Goal: Entertainment & Leisure: Browse casually

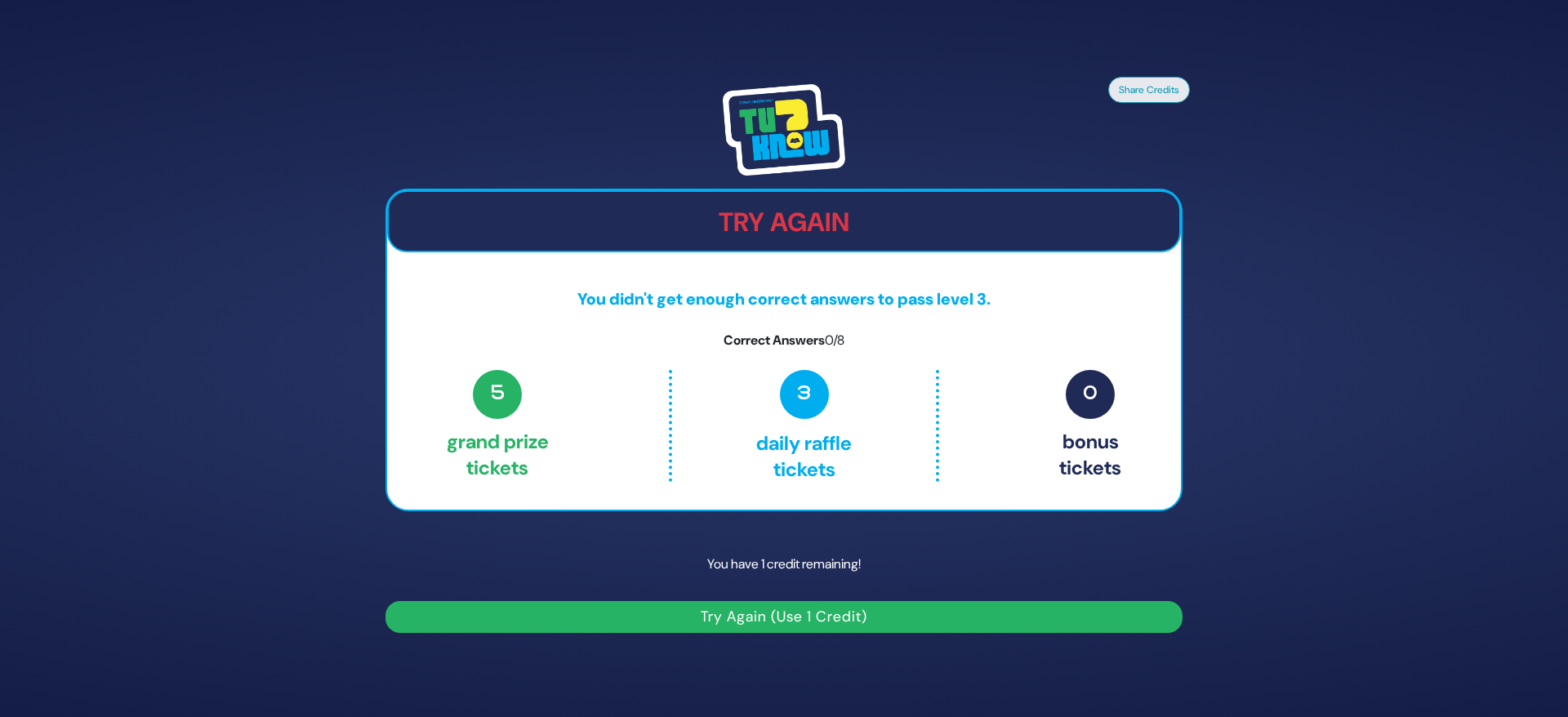
click at [801, 615] on button "Try Again (Use 1 Credit)" at bounding box center [784, 617] width 797 height 32
click at [773, 615] on button "Try Again (Use 1 Credit)" at bounding box center [784, 617] width 797 height 32
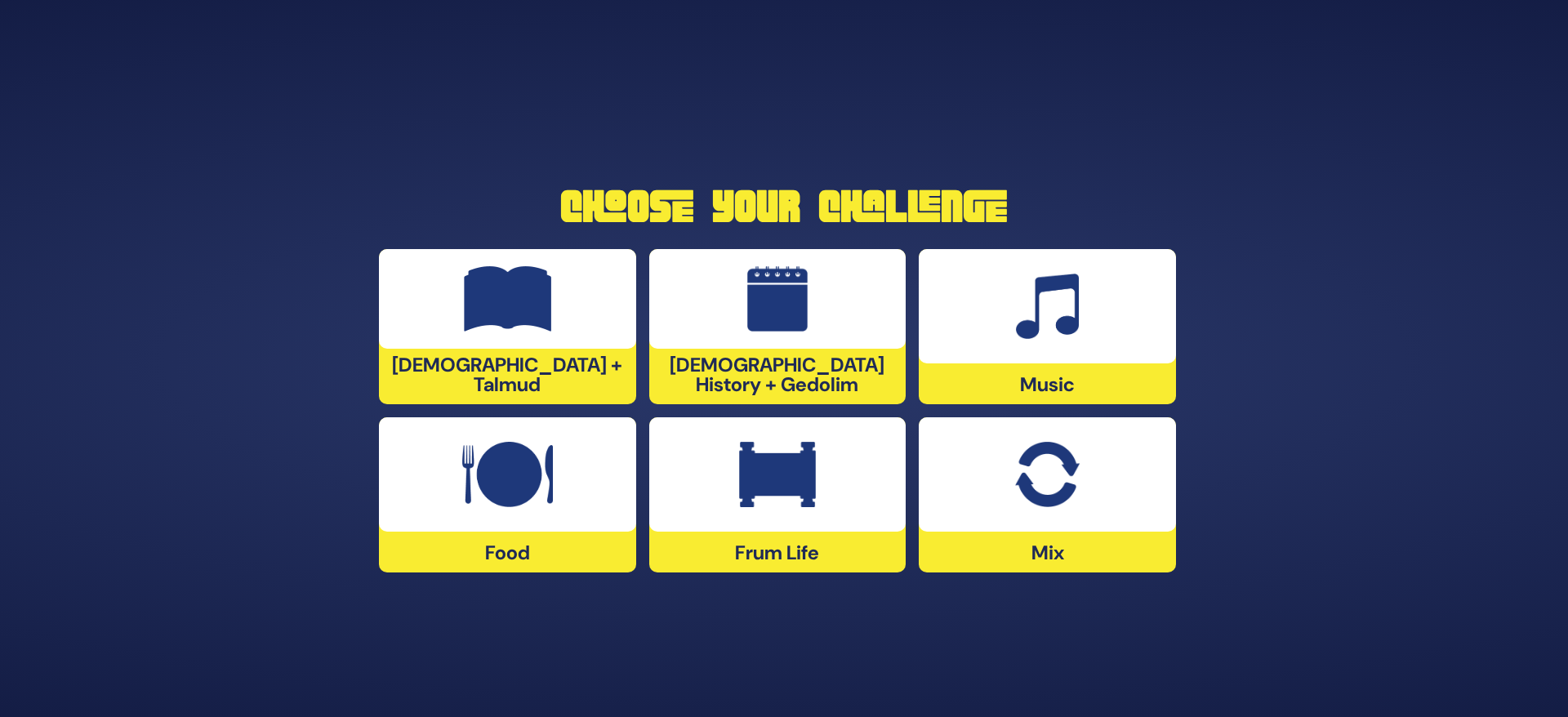
click at [849, 274] on div at bounding box center [778, 299] width 257 height 99
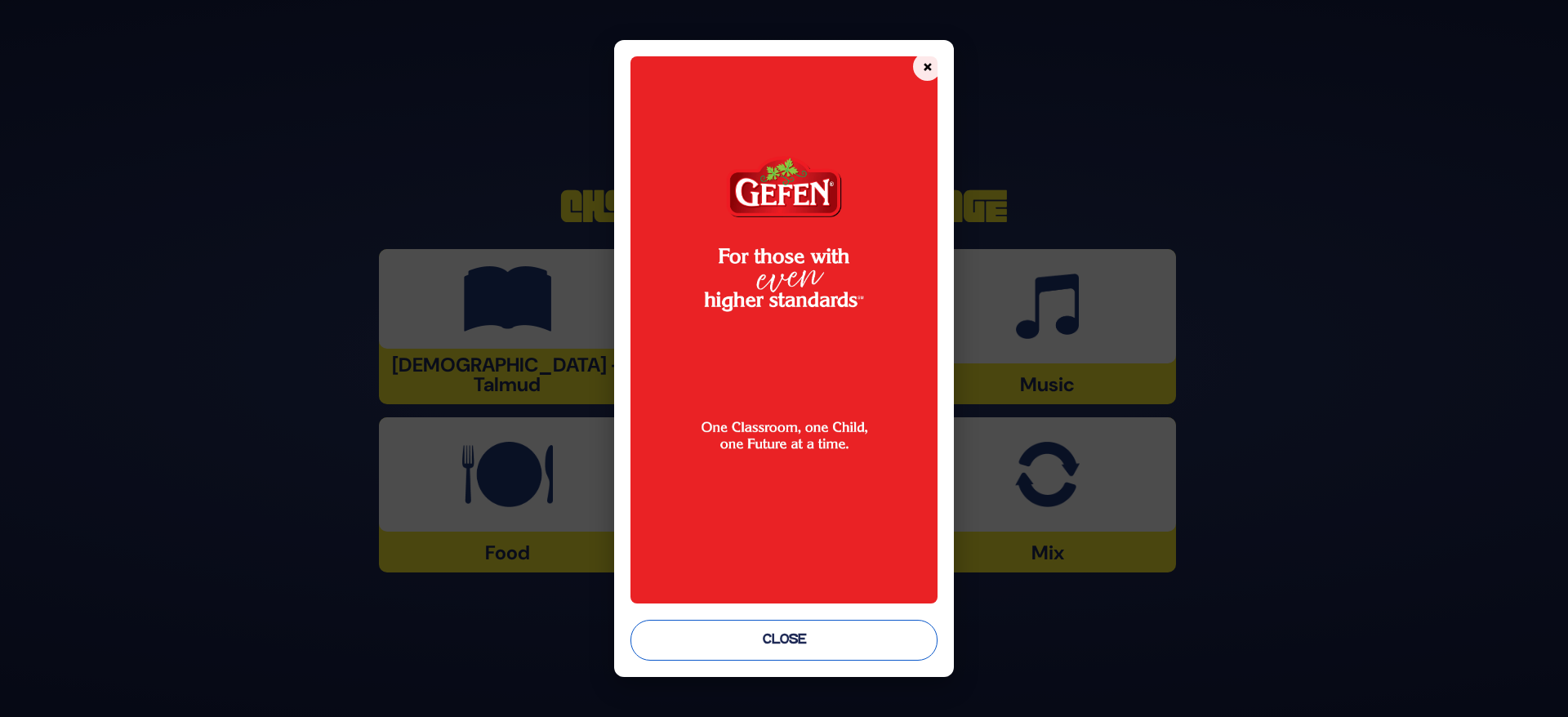
click at [803, 640] on button "Close" at bounding box center [784, 640] width 308 height 41
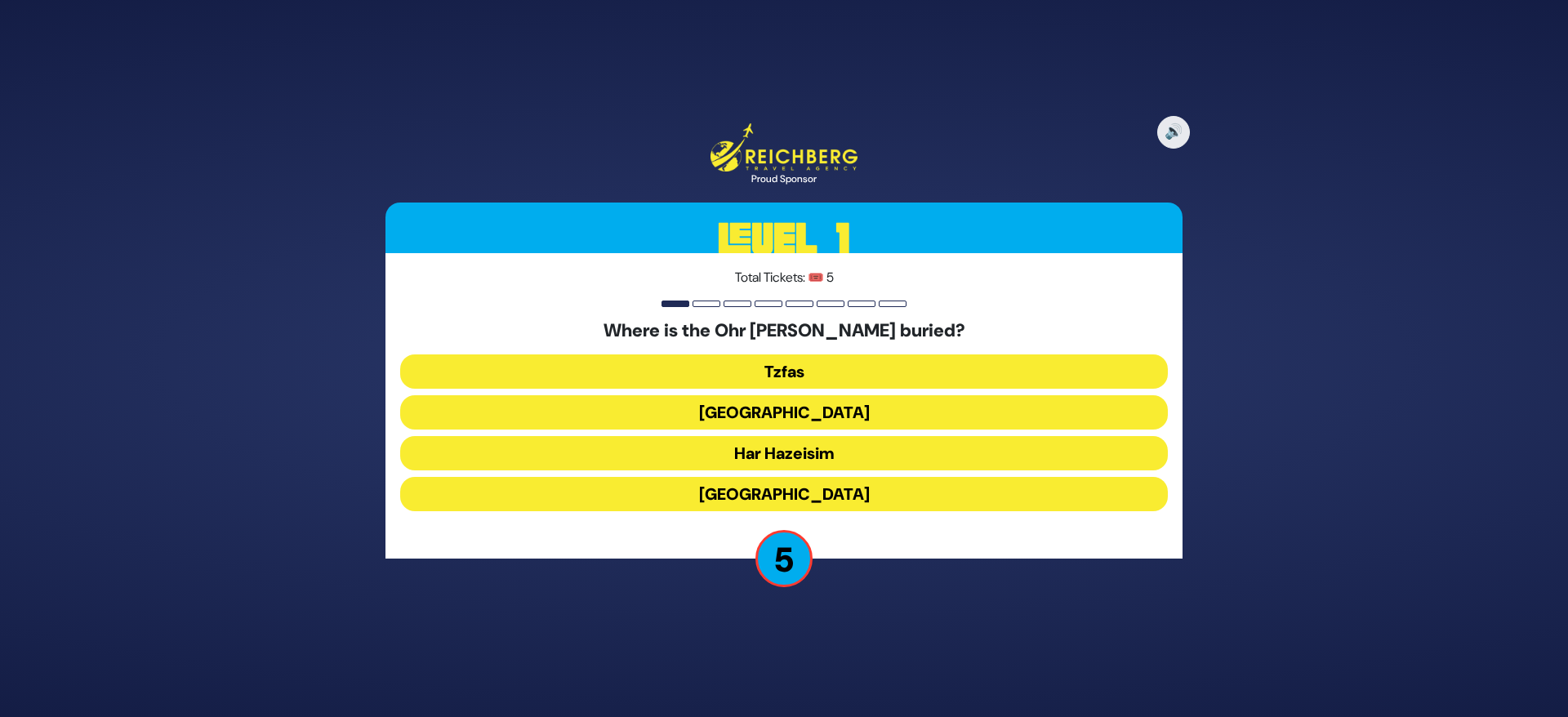
click at [803, 371] on button "Tzfas" at bounding box center [784, 371] width 767 height 34
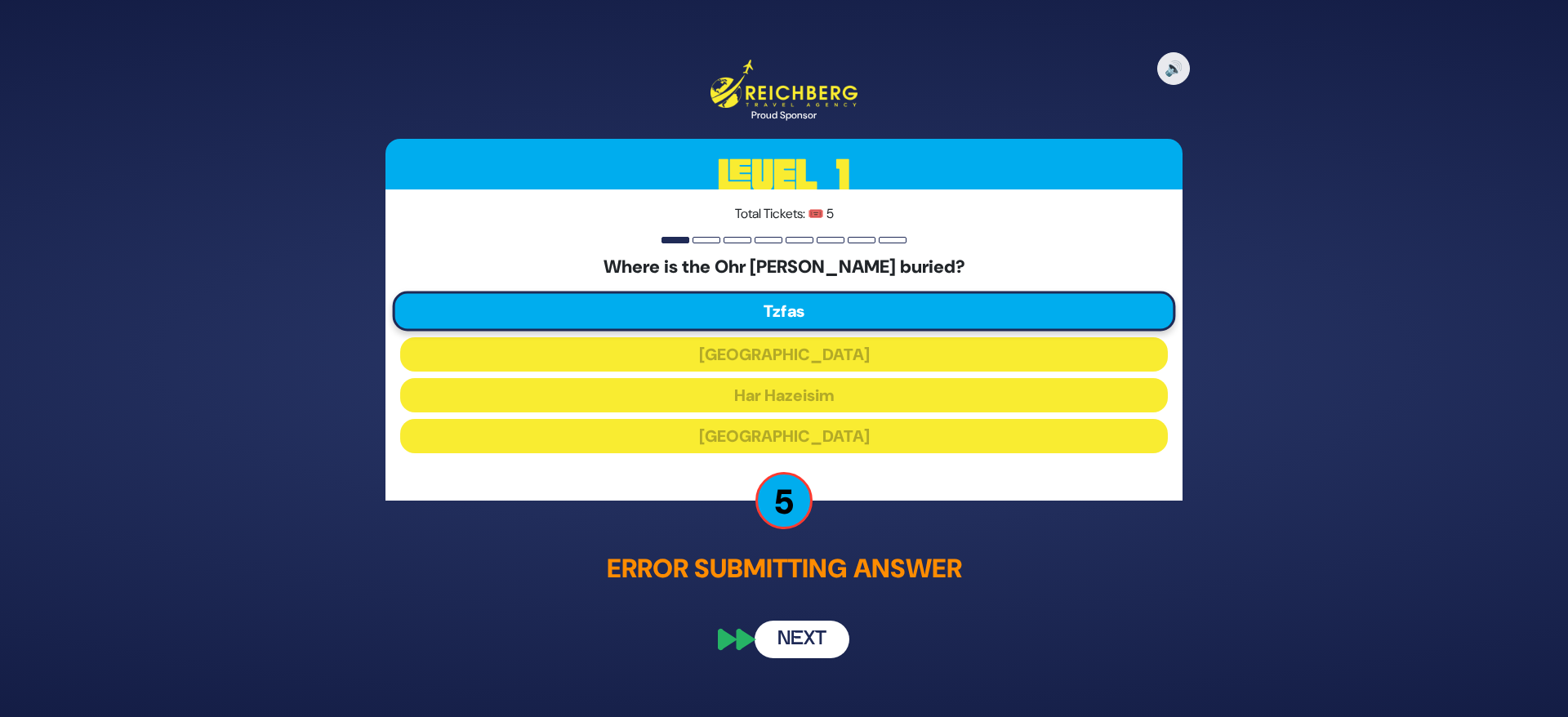
click at [815, 638] on button "Next" at bounding box center [801, 639] width 95 height 38
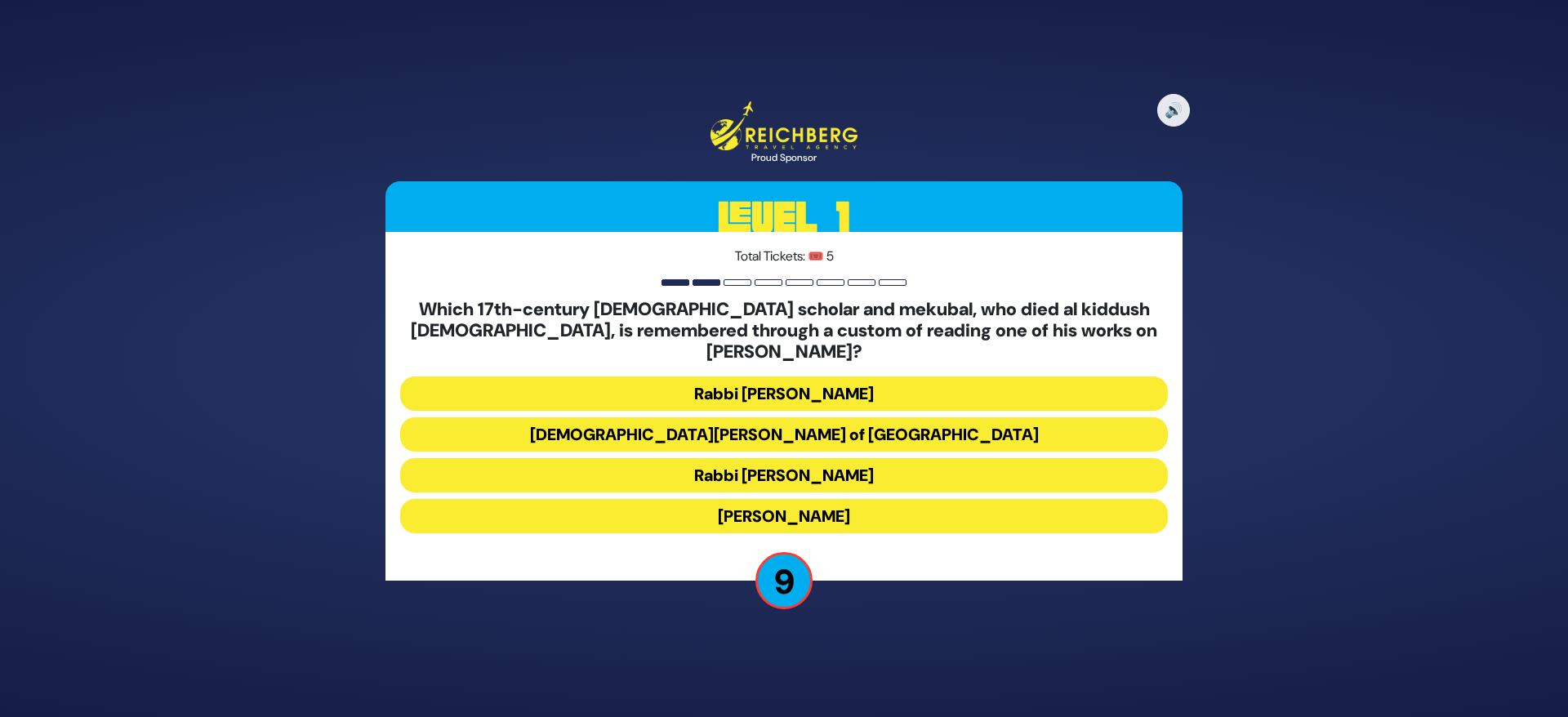
click at [836, 417] on button "[DEMOGRAPHIC_DATA][PERSON_NAME] of [GEOGRAPHIC_DATA]" at bounding box center [784, 434] width 767 height 34
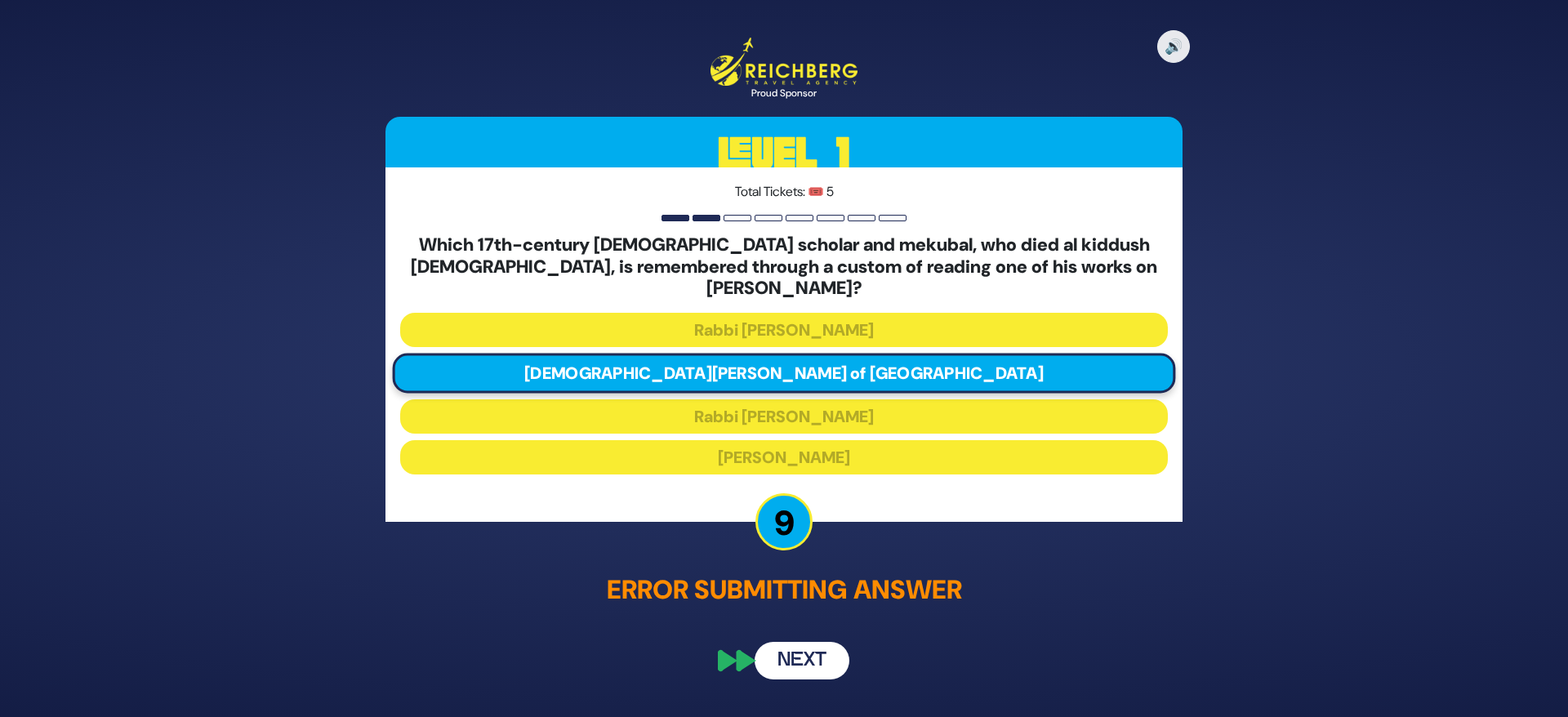
click at [795, 647] on button "Next" at bounding box center [801, 660] width 95 height 38
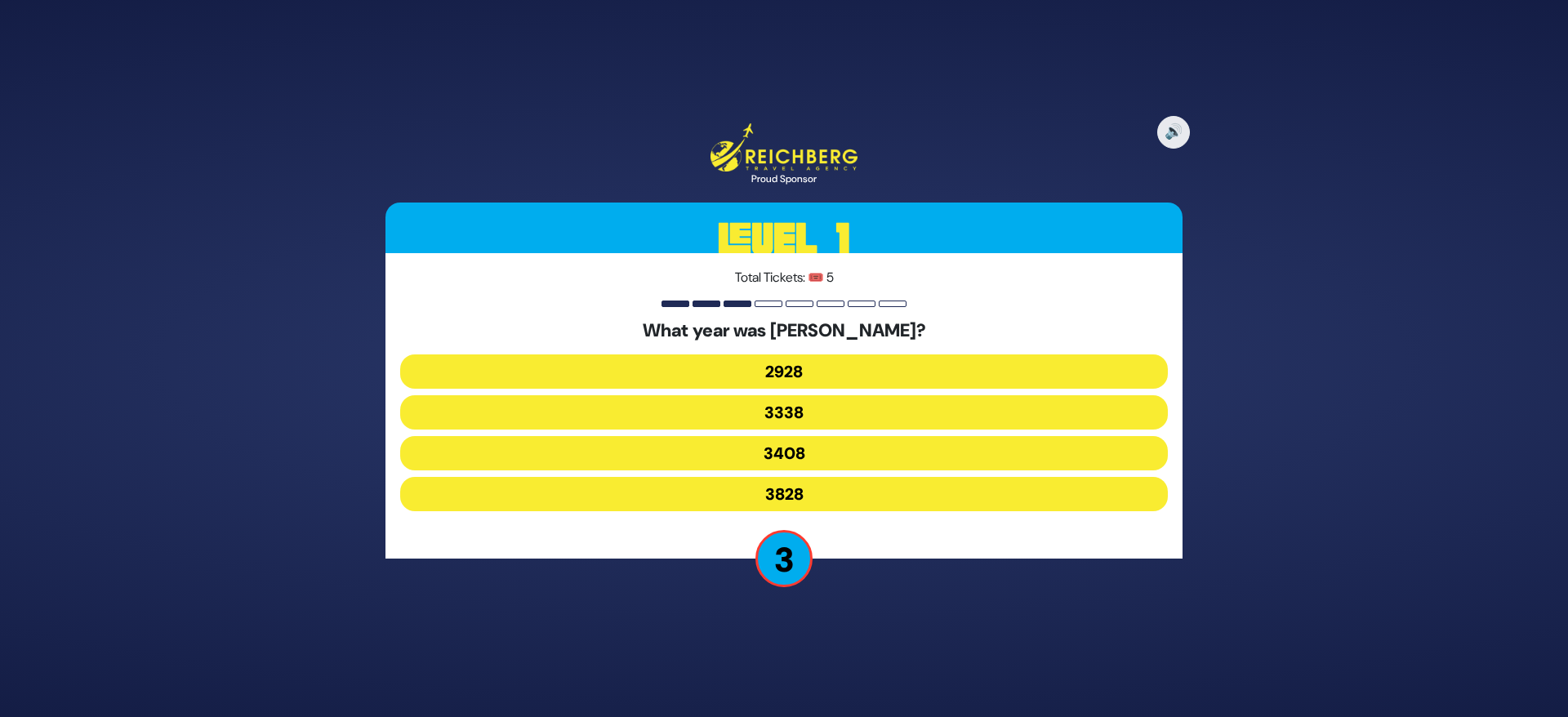
click at [818, 416] on button "3338" at bounding box center [784, 412] width 767 height 34
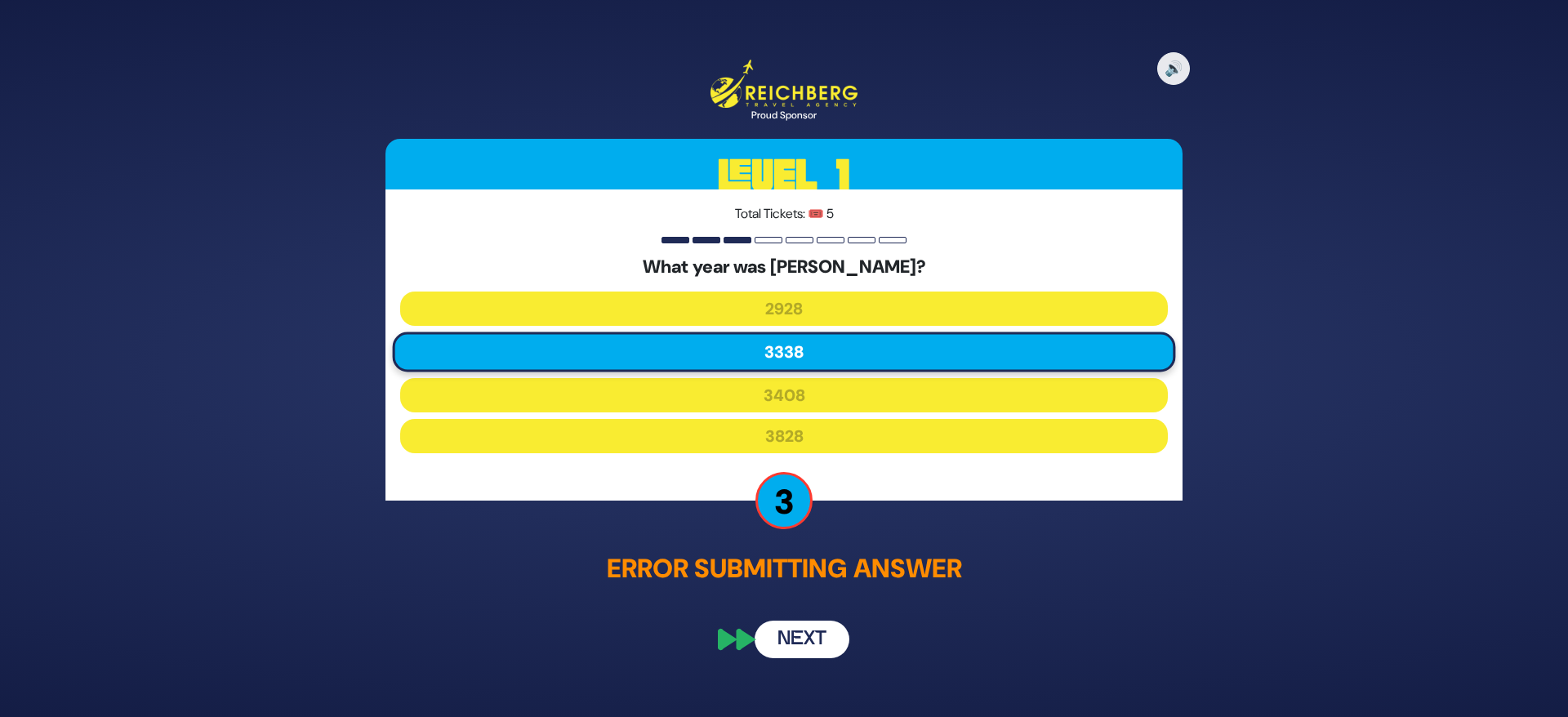
click at [812, 626] on button "Next" at bounding box center [801, 639] width 95 height 38
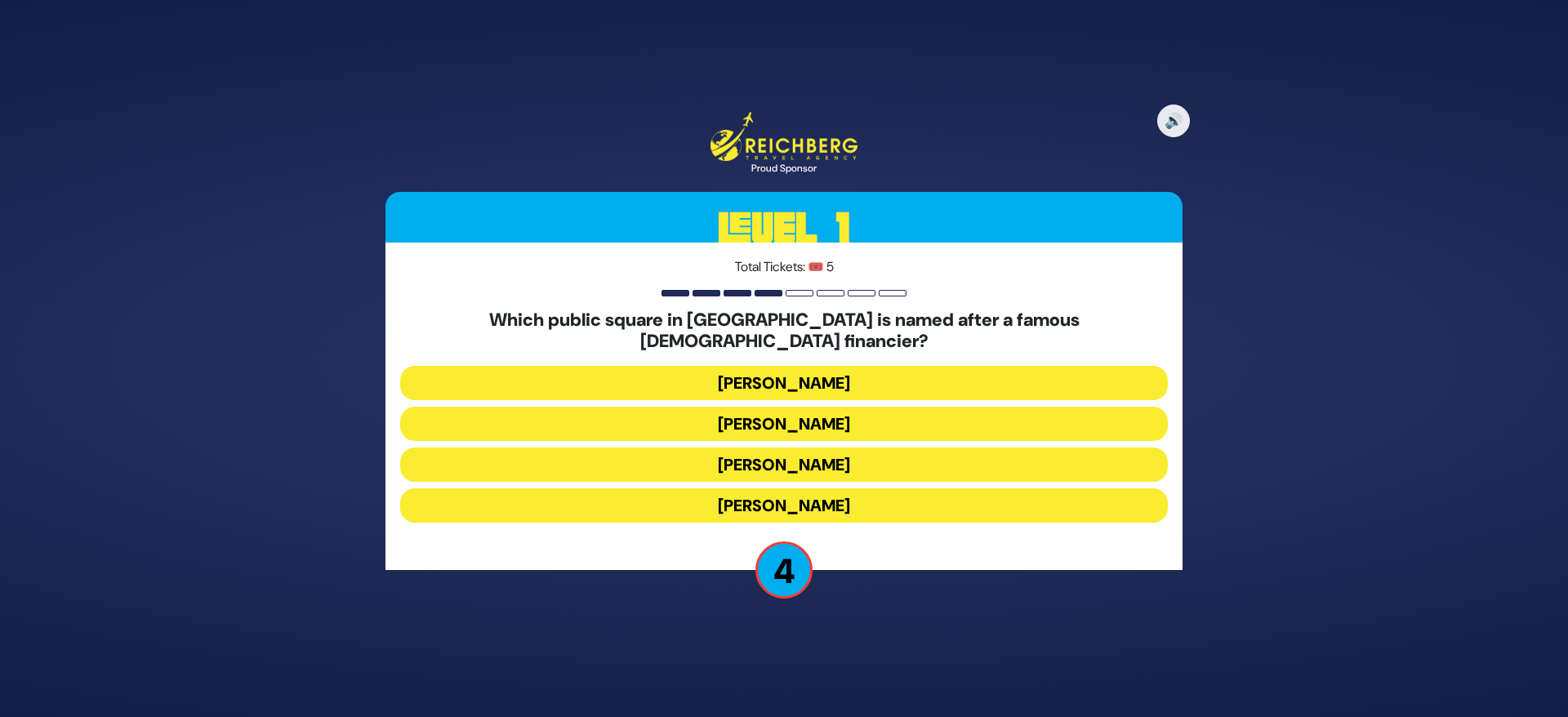
click at [832, 457] on button "[PERSON_NAME]" at bounding box center [784, 464] width 767 height 34
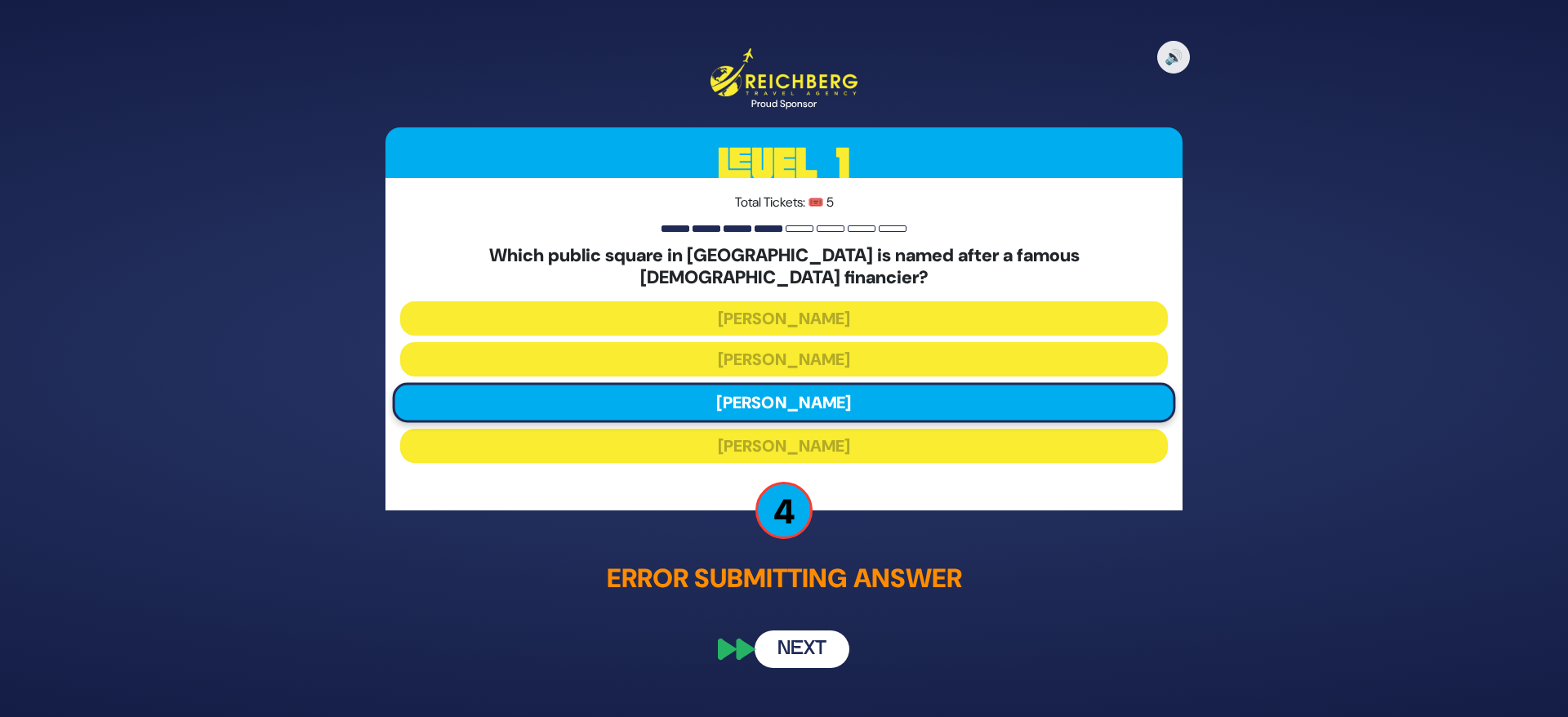
click at [797, 631] on button "Next" at bounding box center [801, 650] width 95 height 38
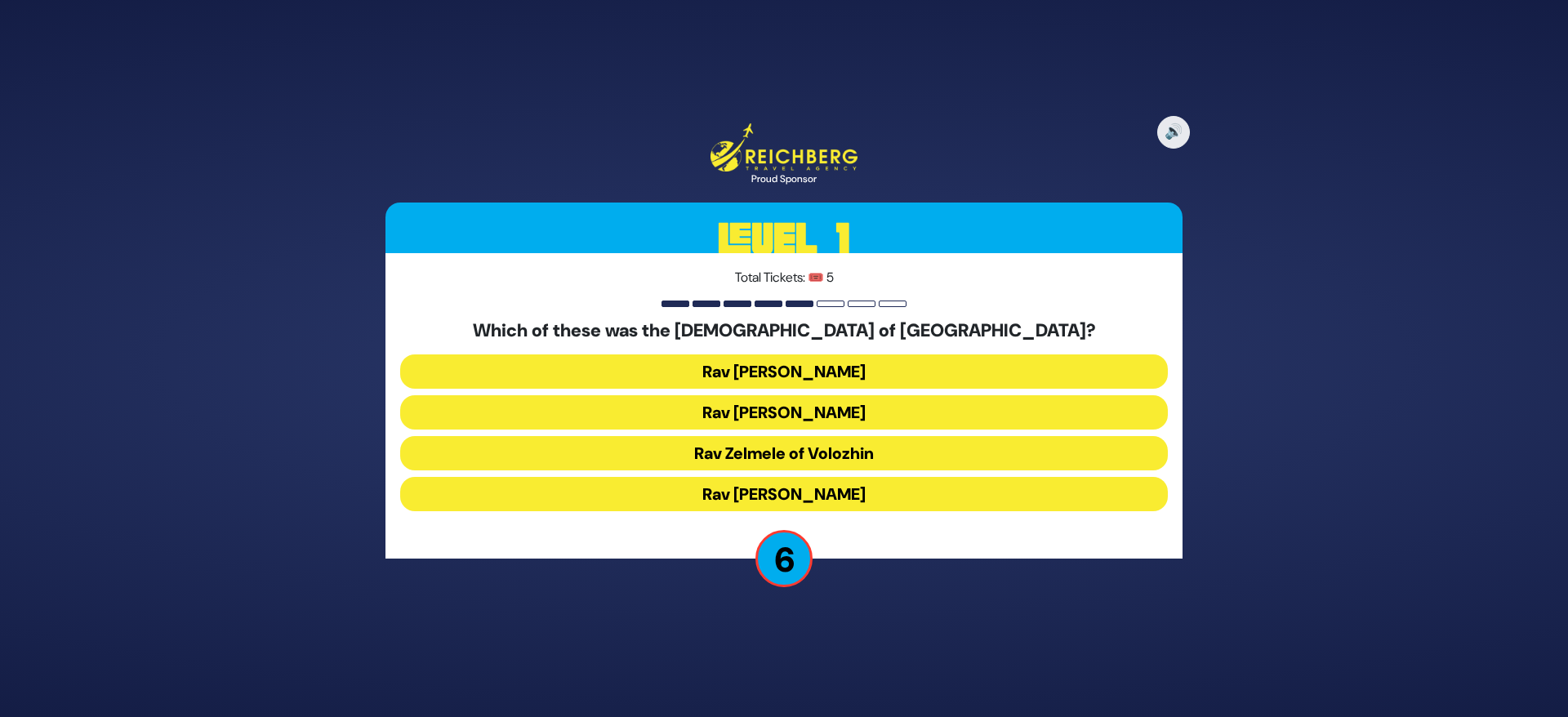
click at [819, 416] on button "Rav [PERSON_NAME]" at bounding box center [784, 412] width 767 height 34
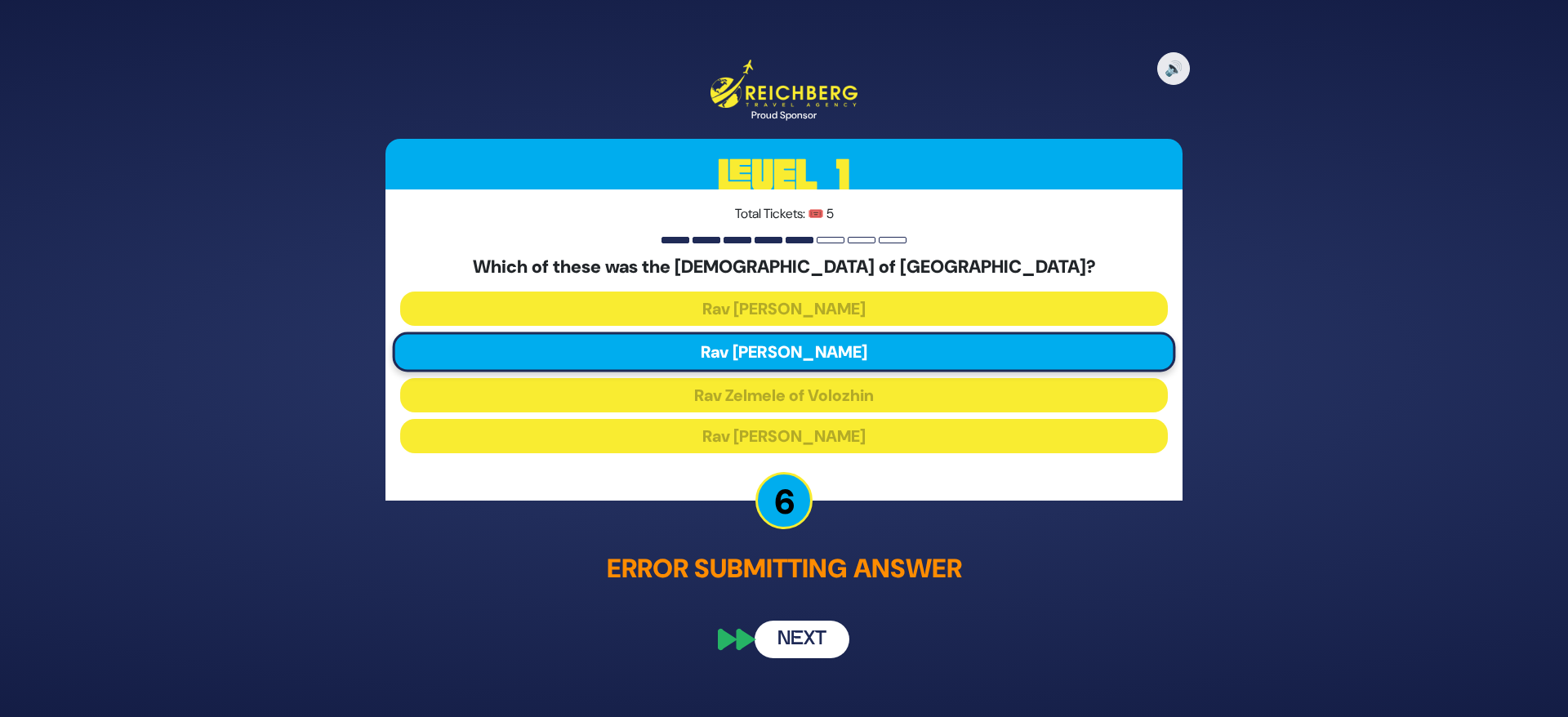
click at [818, 640] on button "Next" at bounding box center [801, 639] width 95 height 38
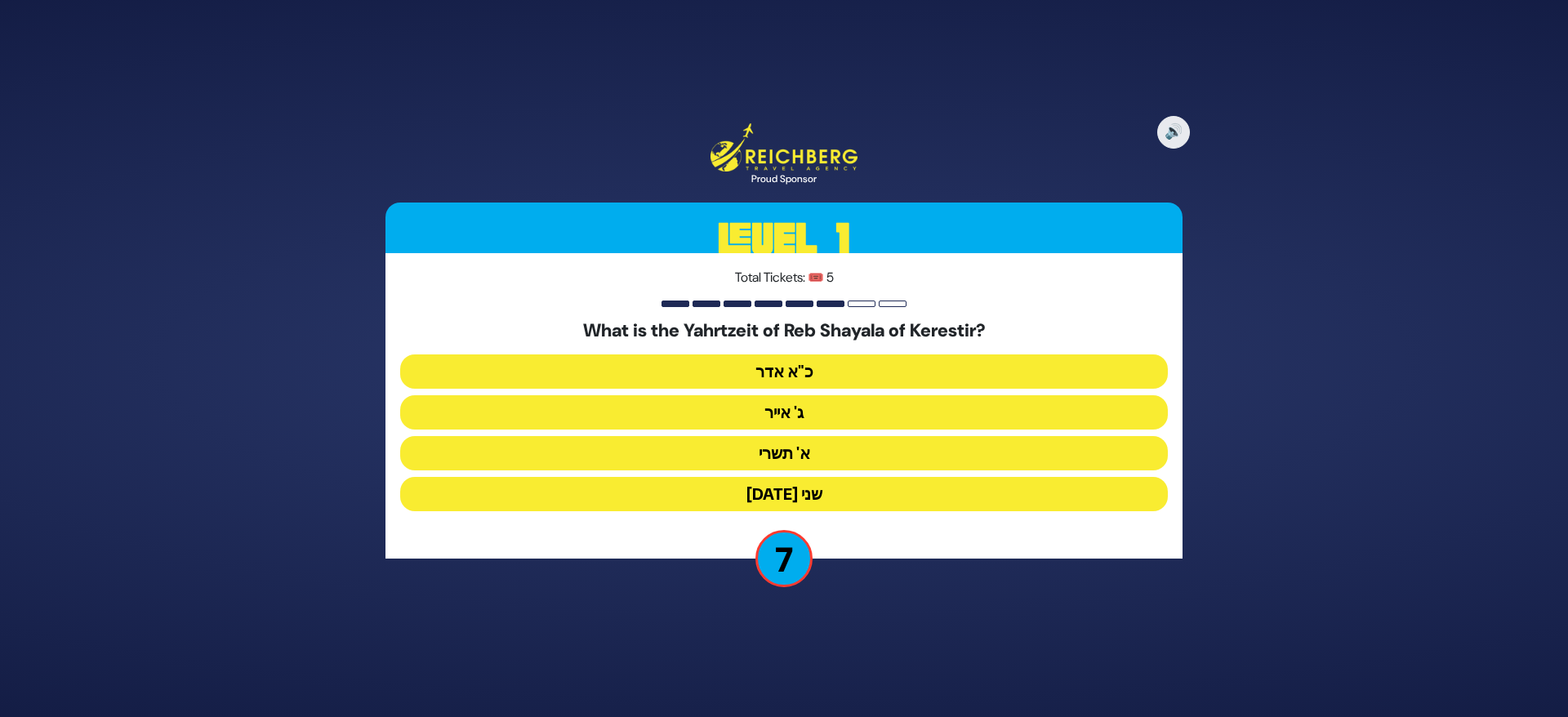
click at [828, 404] on button "ג' אייר" at bounding box center [784, 412] width 767 height 34
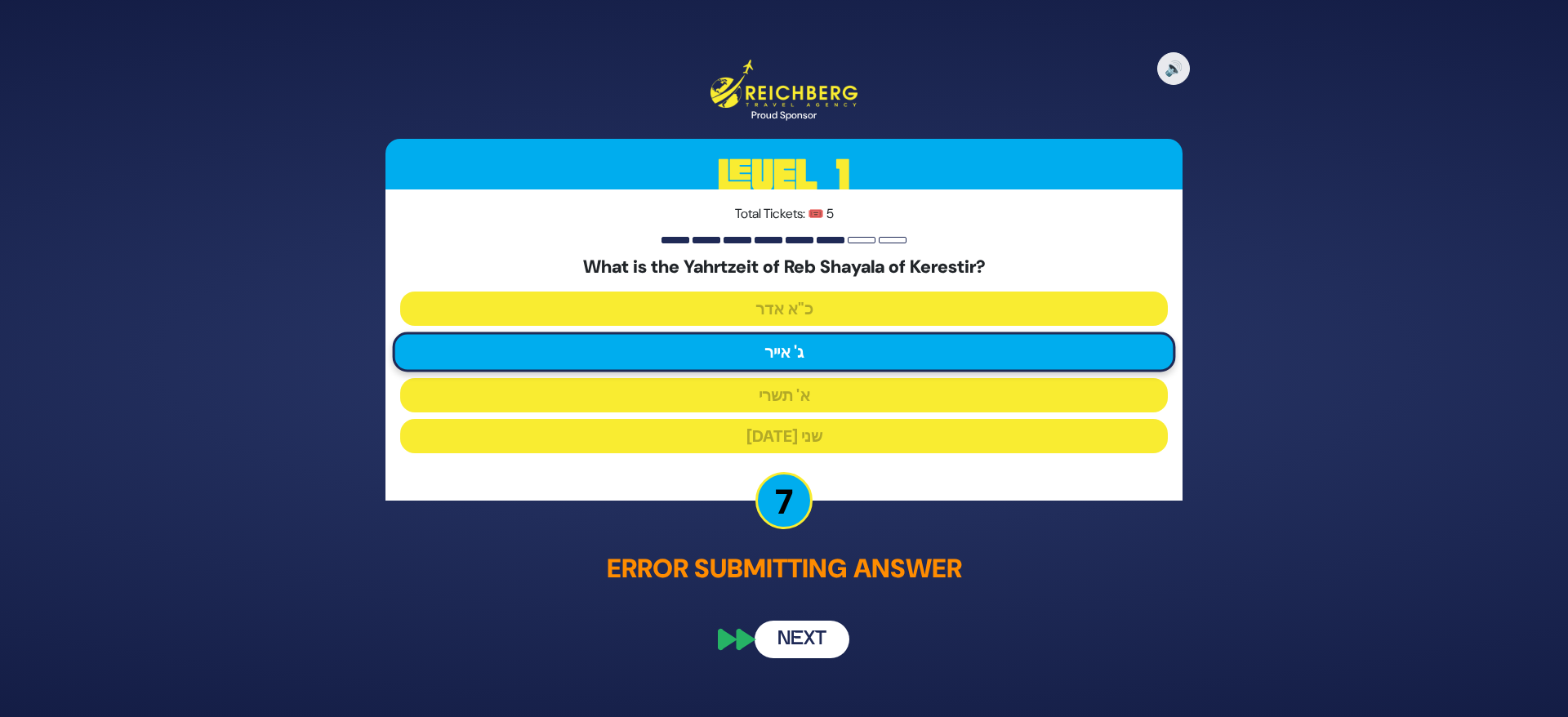
click at [809, 630] on button "Next" at bounding box center [801, 639] width 95 height 38
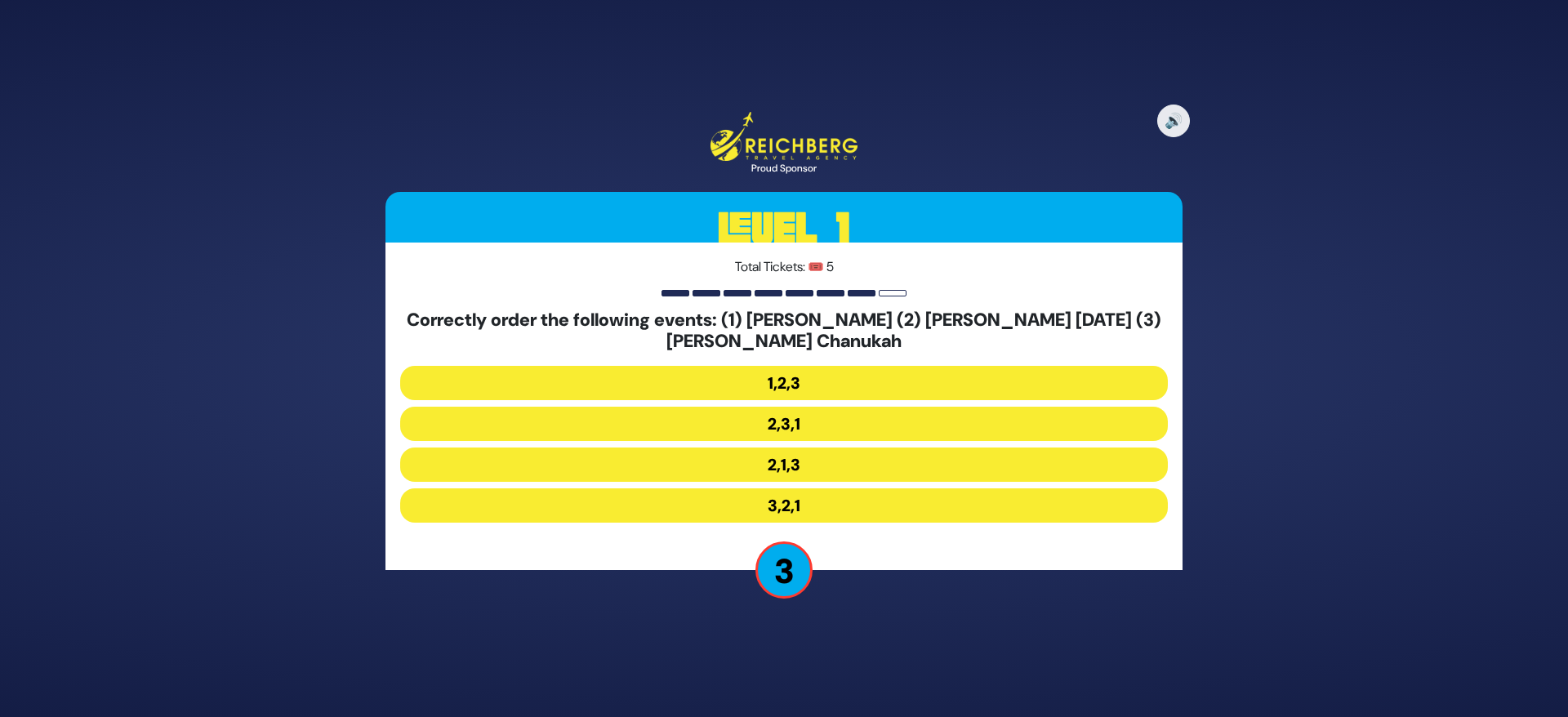
click at [846, 501] on button "3,2,1" at bounding box center [784, 505] width 767 height 34
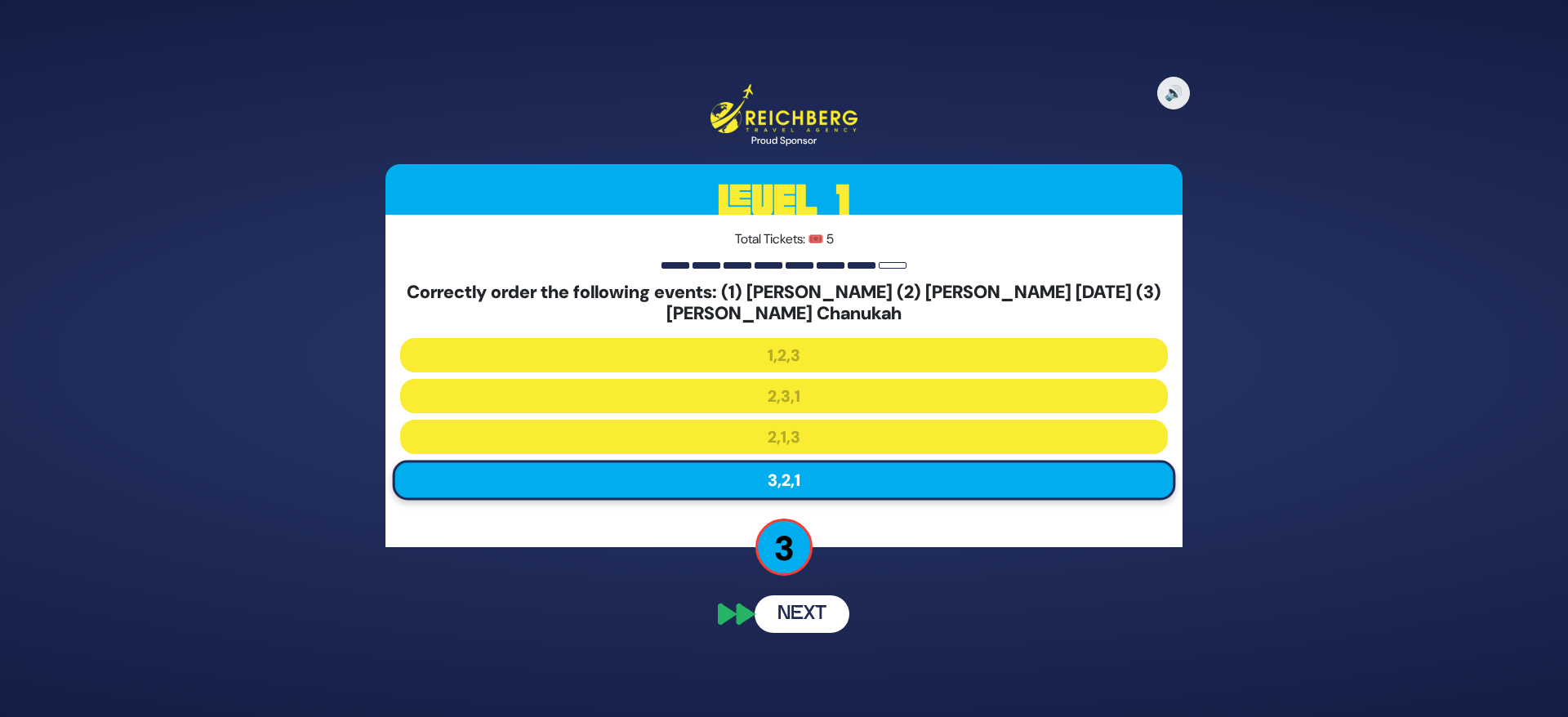
click at [799, 615] on button "Next" at bounding box center [801, 614] width 95 height 38
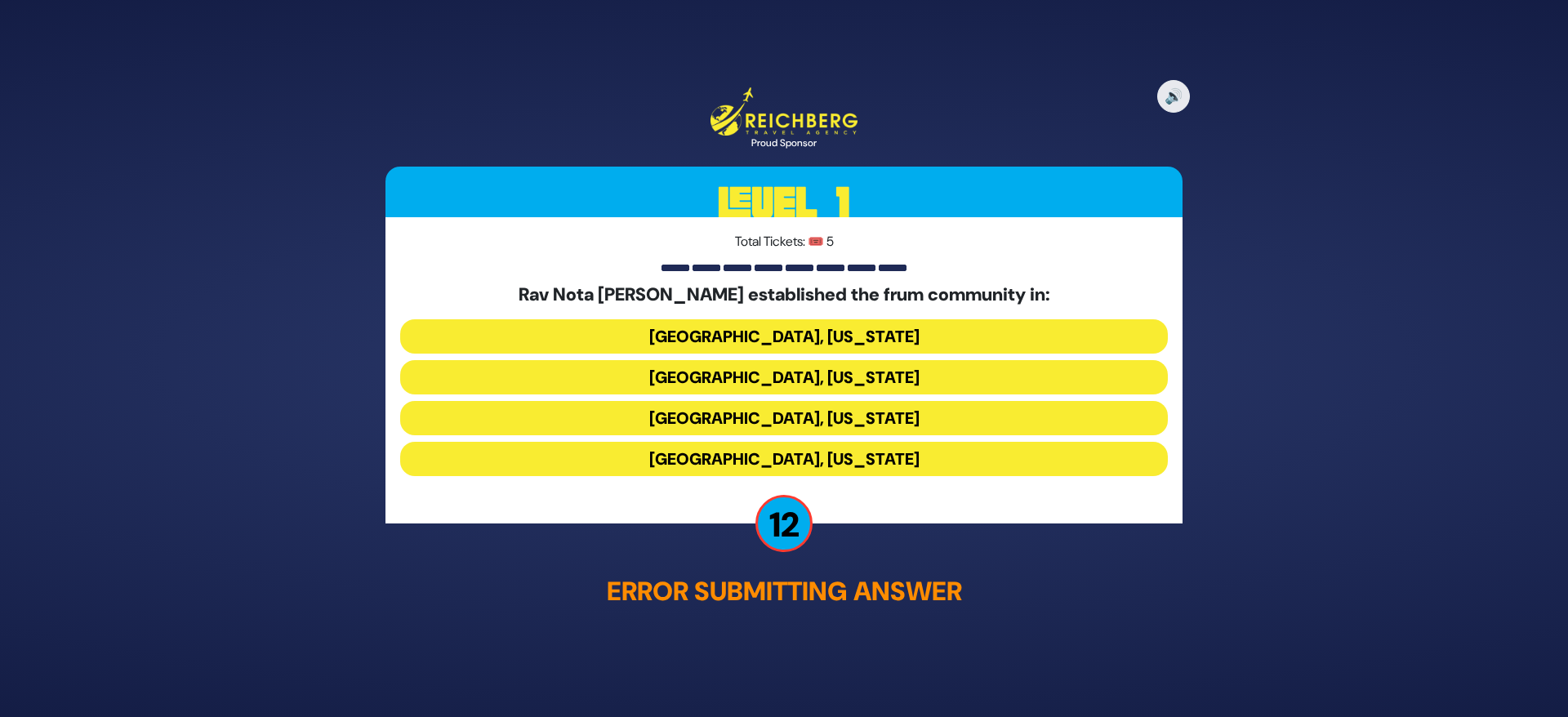
click at [916, 373] on button "[GEOGRAPHIC_DATA], [US_STATE]" at bounding box center [784, 376] width 767 height 34
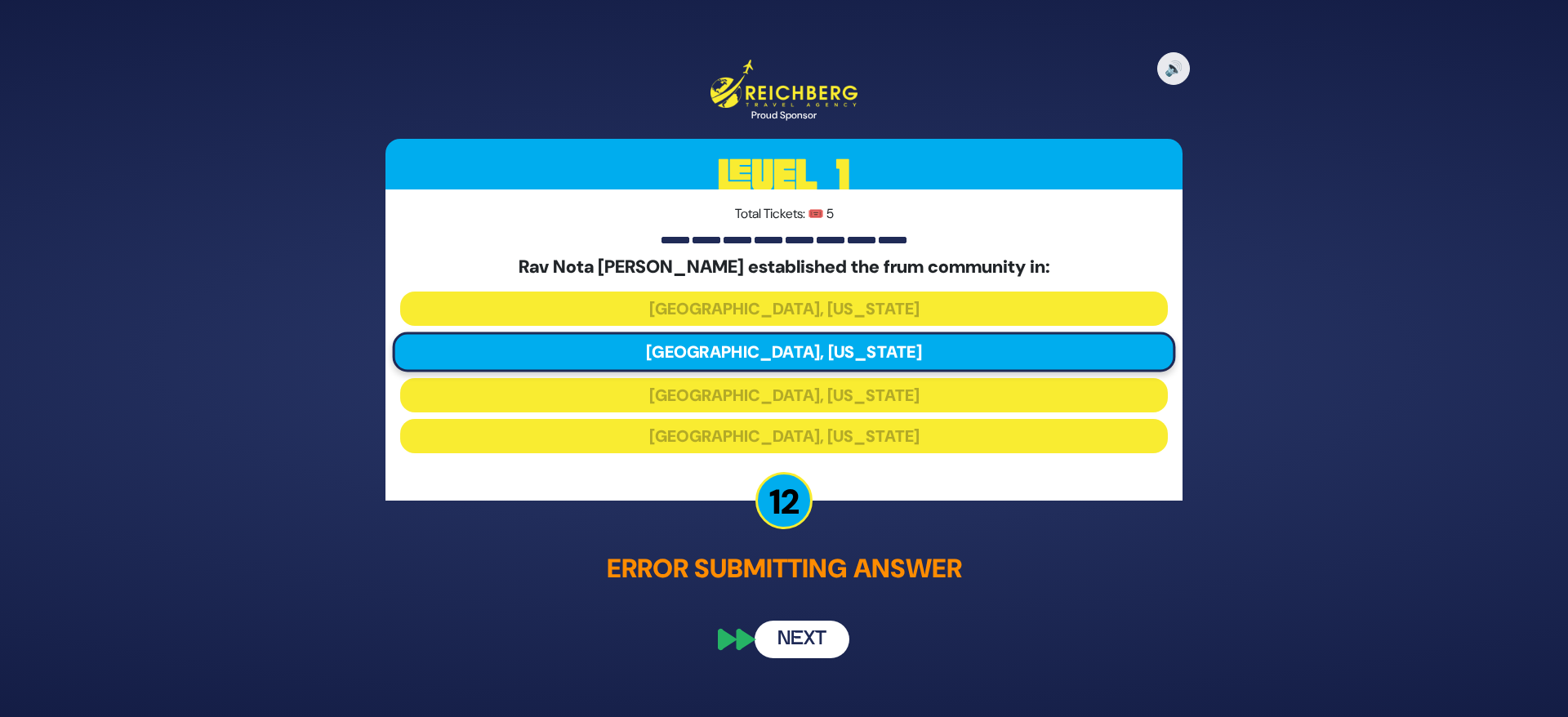
click at [818, 640] on button "Next" at bounding box center [801, 639] width 95 height 38
